Goal: Task Accomplishment & Management: Complete application form

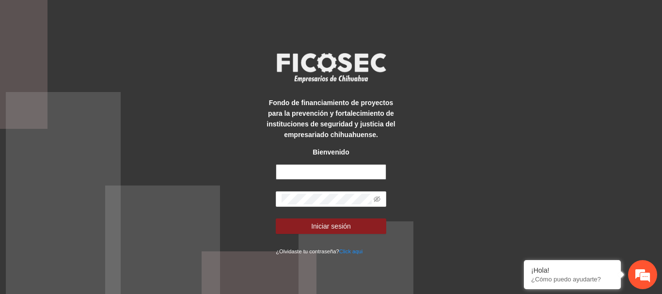
click at [306, 168] on input "text" at bounding box center [331, 172] width 111 height 16
type input "**********"
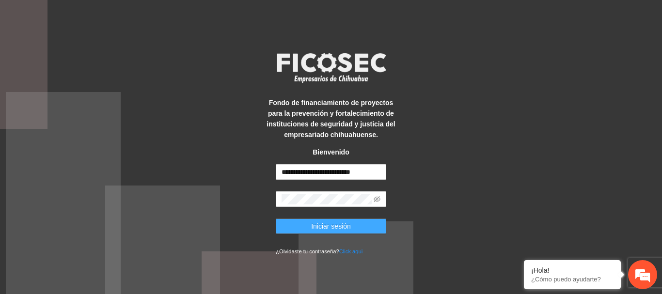
click at [339, 224] on span "Iniciar sesión" at bounding box center [331, 226] width 40 height 11
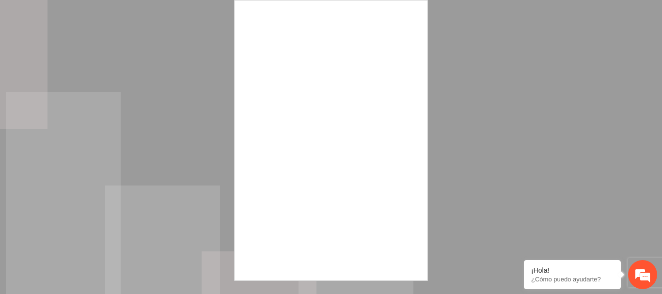
scroll to position [4, 0]
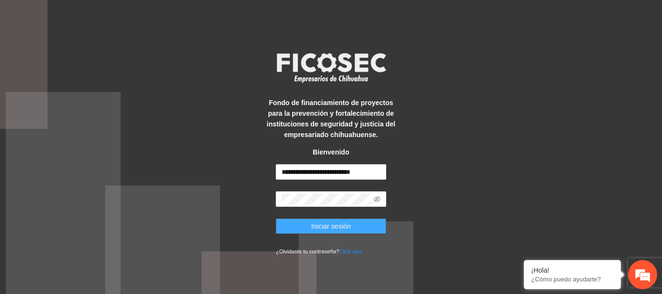
click at [348, 221] on span "Iniciar sesión" at bounding box center [331, 226] width 40 height 11
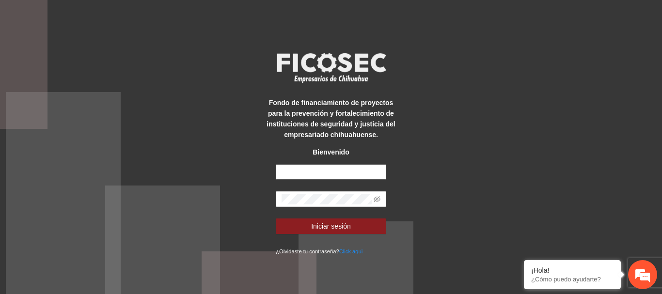
click at [372, 174] on input "text" at bounding box center [331, 172] width 111 height 16
type input "**********"
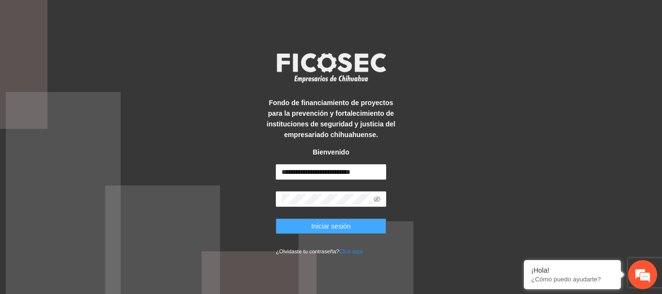
click at [352, 230] on button "Iniciar sesión" at bounding box center [331, 227] width 111 height 16
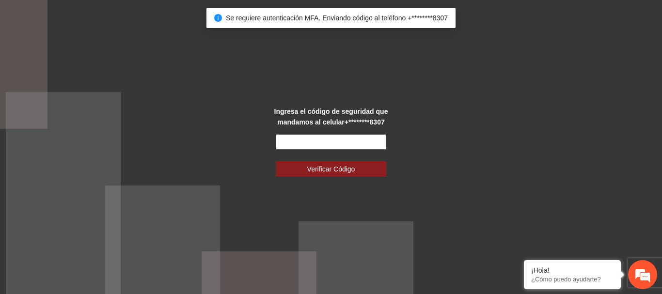
click at [341, 142] on input "text" at bounding box center [331, 142] width 111 height 16
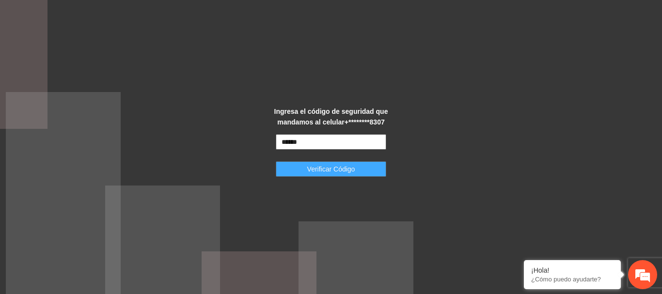
type input "******"
click at [362, 173] on button "Verificar Código" at bounding box center [331, 169] width 111 height 16
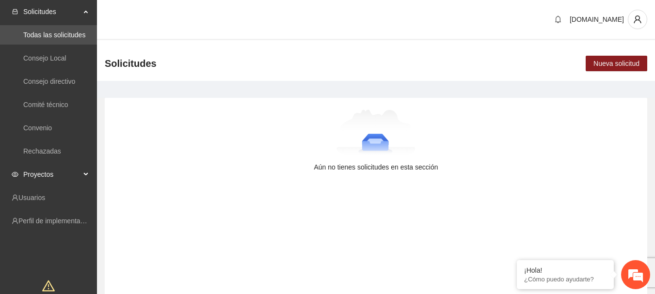
click at [66, 173] on span "Proyectos" at bounding box center [51, 174] width 57 height 19
click at [45, 196] on link "Activos" at bounding box center [34, 198] width 22 height 8
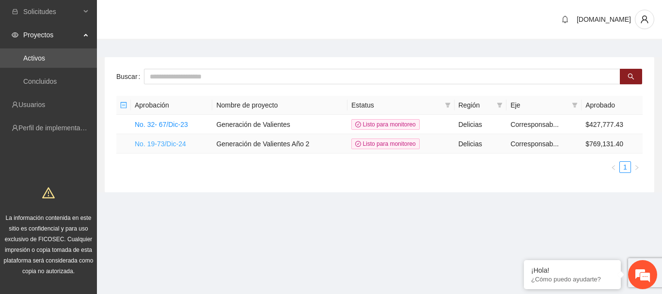
click at [158, 141] on link "No. 19-73/Dic-24" at bounding box center [160, 144] width 51 height 8
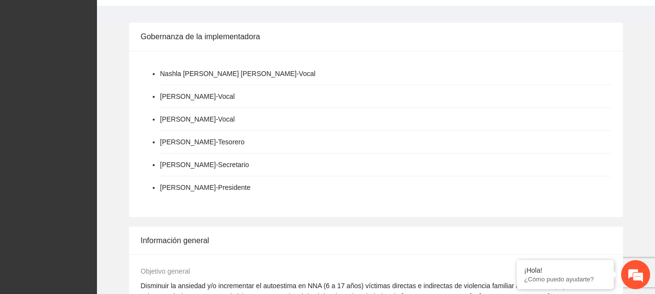
scroll to position [291, 0]
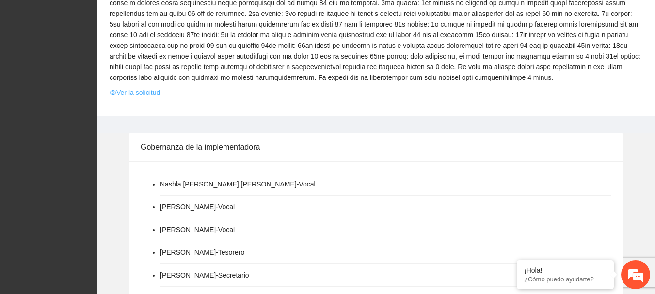
click at [140, 94] on link "Ver la solicitud" at bounding box center [135, 92] width 50 height 11
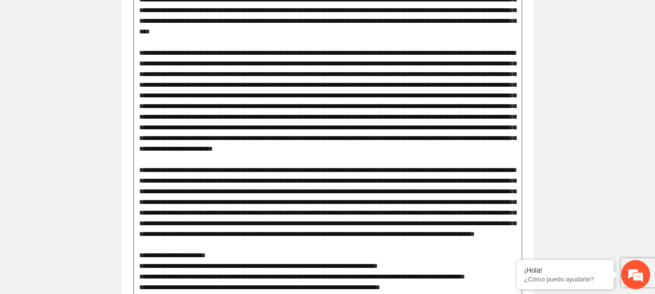
scroll to position [1408, 0]
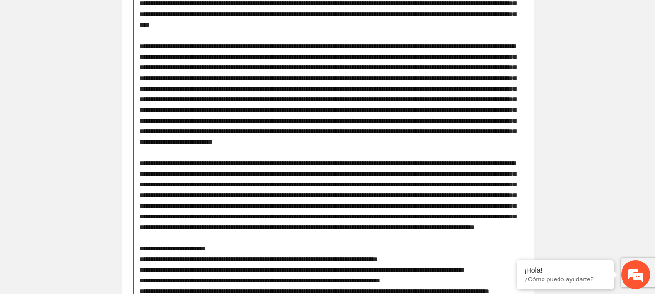
drag, startPoint x: 176, startPoint y: 188, endPoint x: 422, endPoint y: 245, distance: 251.8
click at [422, 245] on textarea at bounding box center [327, 56] width 389 height 996
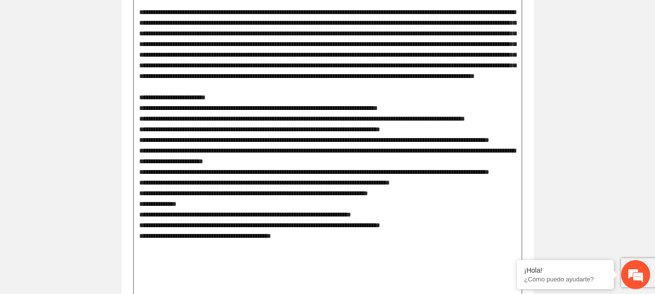
scroll to position [1602, 0]
